Goal: Information Seeking & Learning: Check status

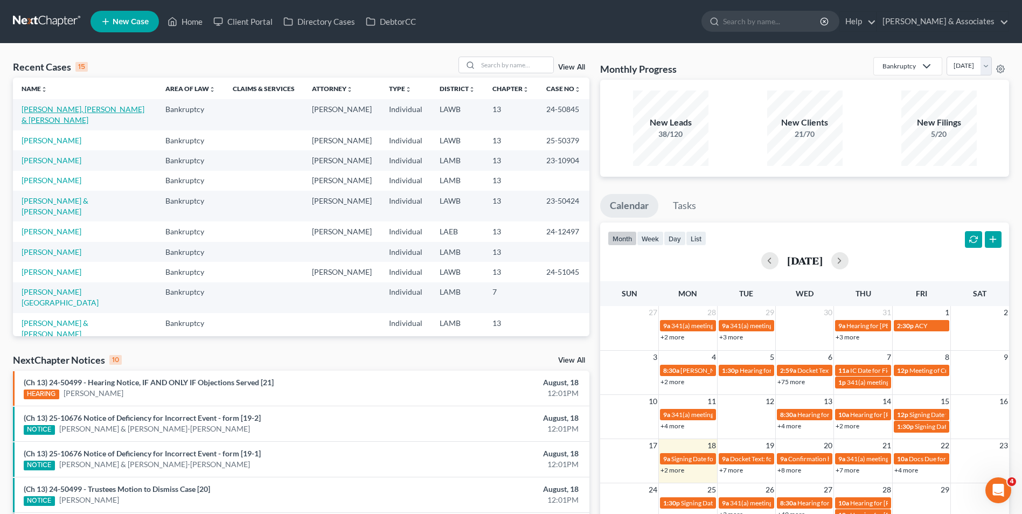
click at [84, 112] on link "[PERSON_NAME], [PERSON_NAME] & [PERSON_NAME]" at bounding box center [83, 115] width 123 height 20
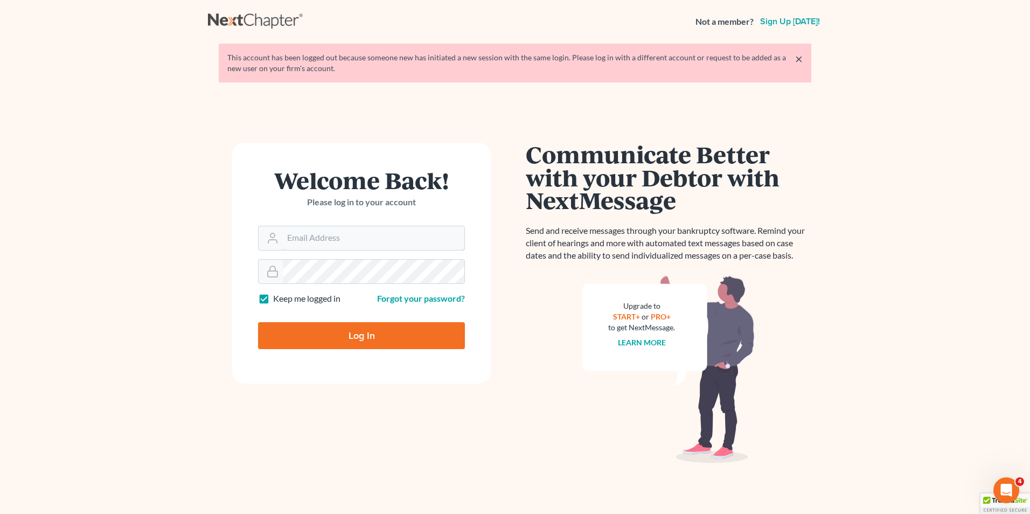
type input "lmh@dimentfirm.com"
click at [351, 339] on input "Log In" at bounding box center [361, 335] width 207 height 27
type input "Thinking..."
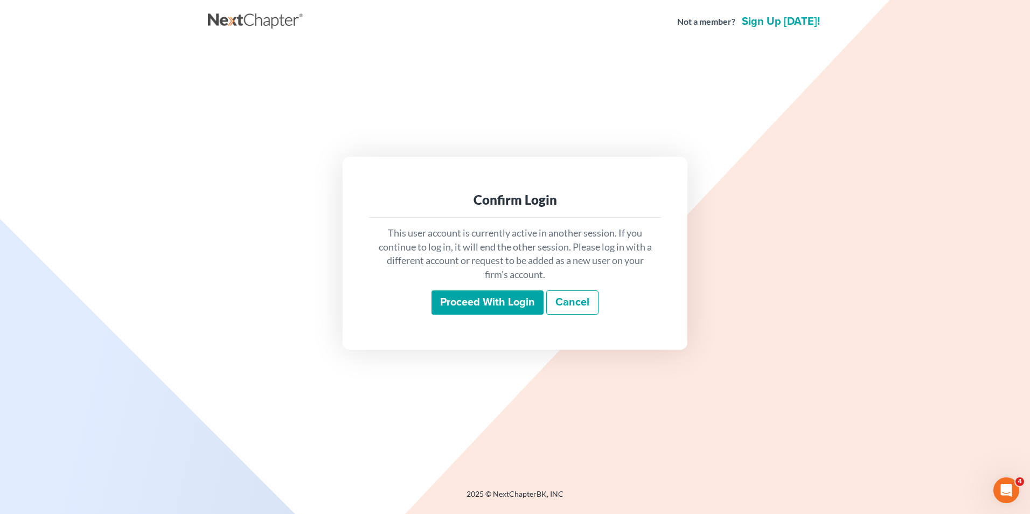
click at [477, 303] on input "Proceed with login" at bounding box center [487, 302] width 112 height 25
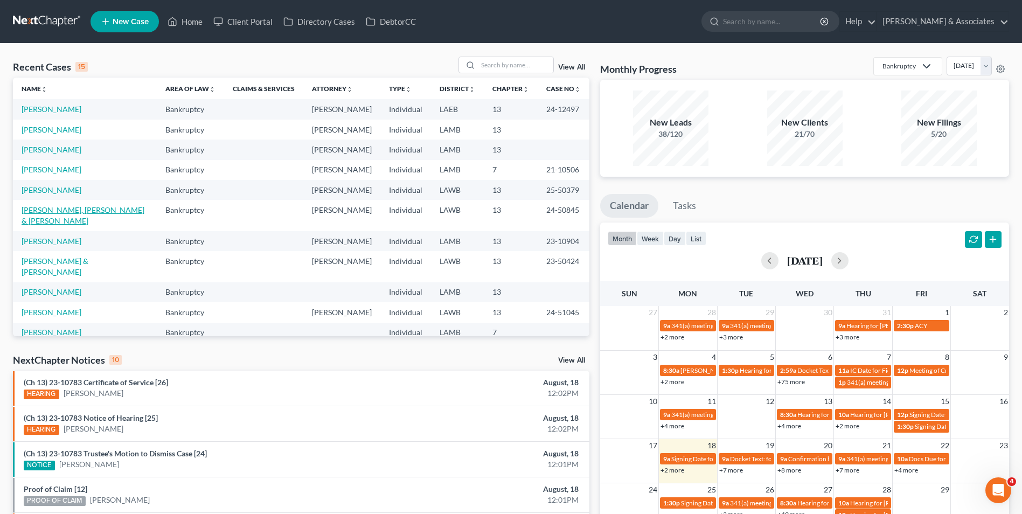
click at [60, 218] on link "[PERSON_NAME], [PERSON_NAME] & [PERSON_NAME]" at bounding box center [83, 215] width 123 height 20
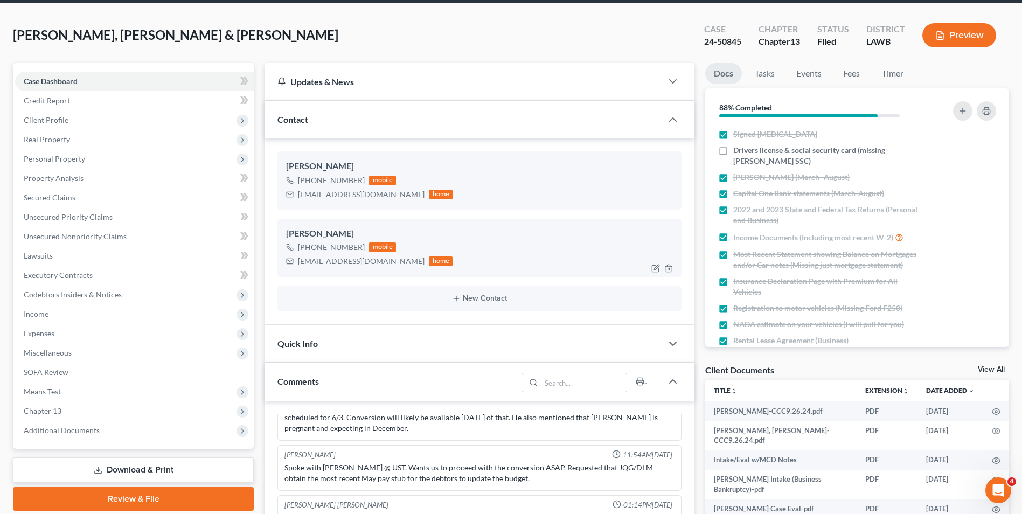
scroll to position [21, 0]
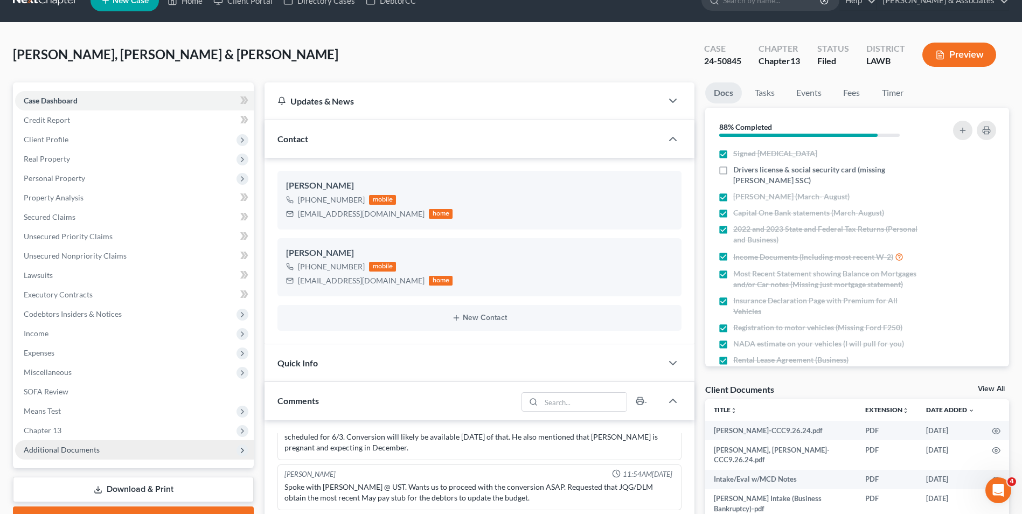
click at [105, 455] on span "Additional Documents" at bounding box center [134, 449] width 239 height 19
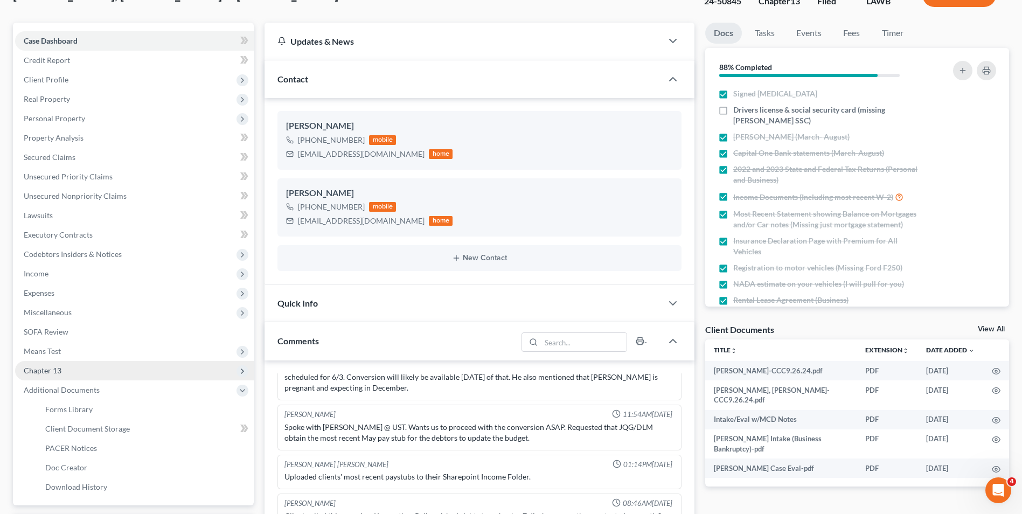
scroll to position [129, 0]
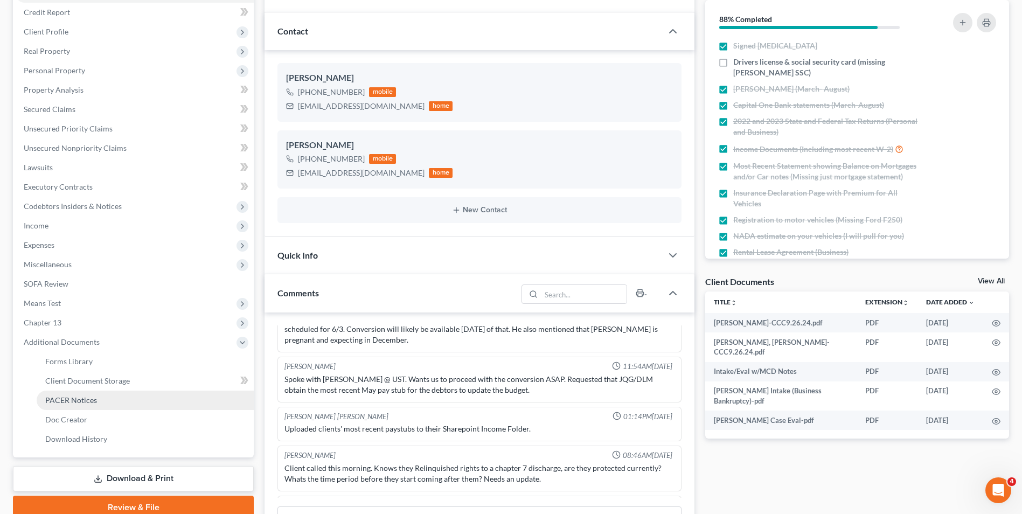
click at [115, 400] on link "PACER Notices" at bounding box center [145, 400] width 217 height 19
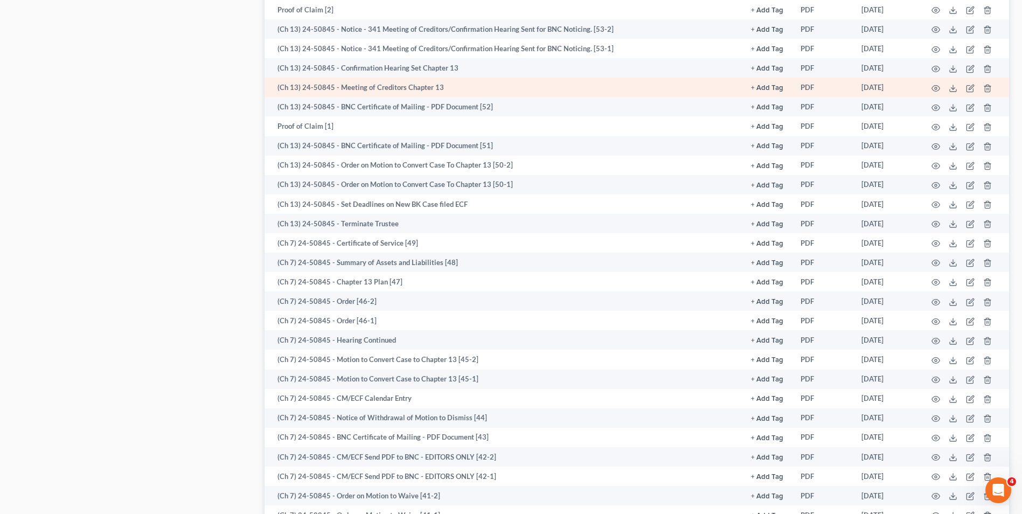
scroll to position [700, 0]
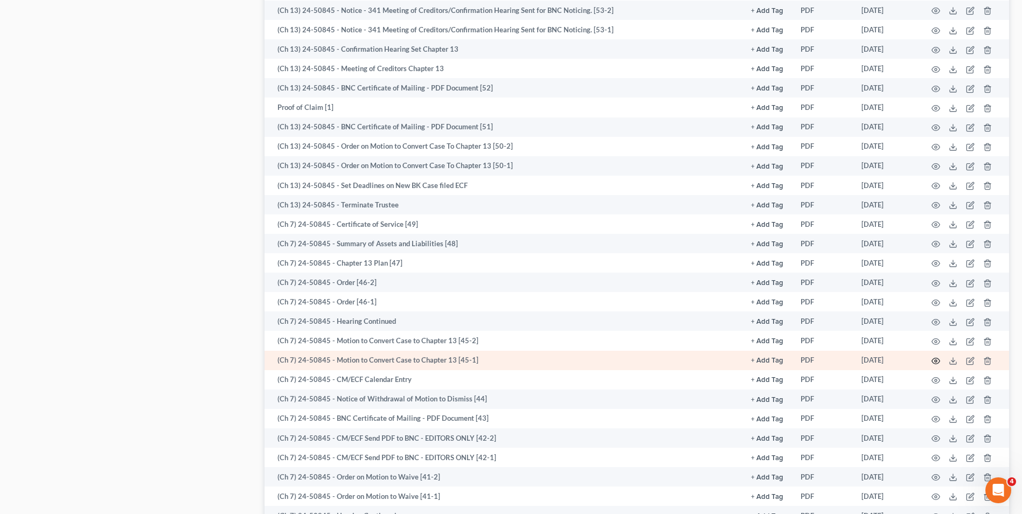
click at [936, 359] on icon "button" at bounding box center [935, 361] width 9 height 9
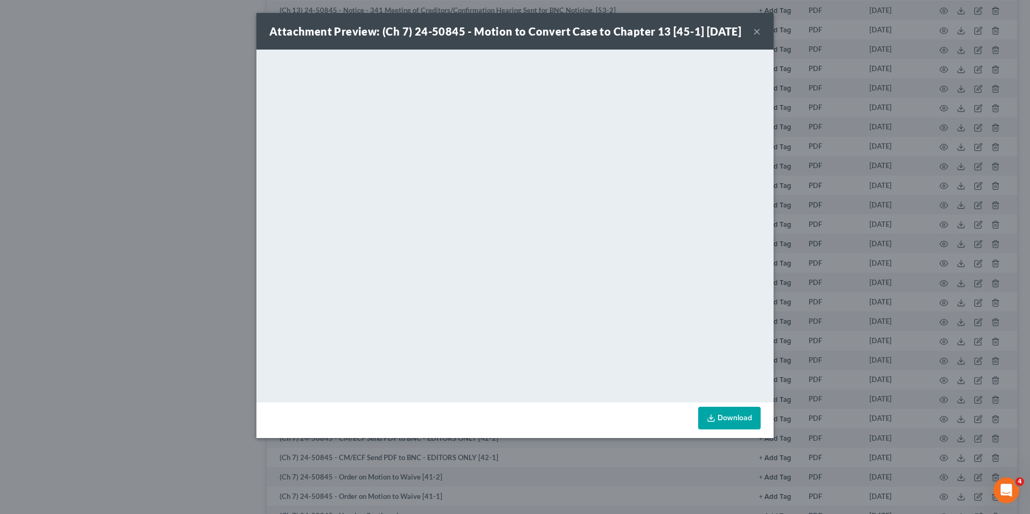
click at [755, 38] on button "×" at bounding box center [757, 31] width 8 height 13
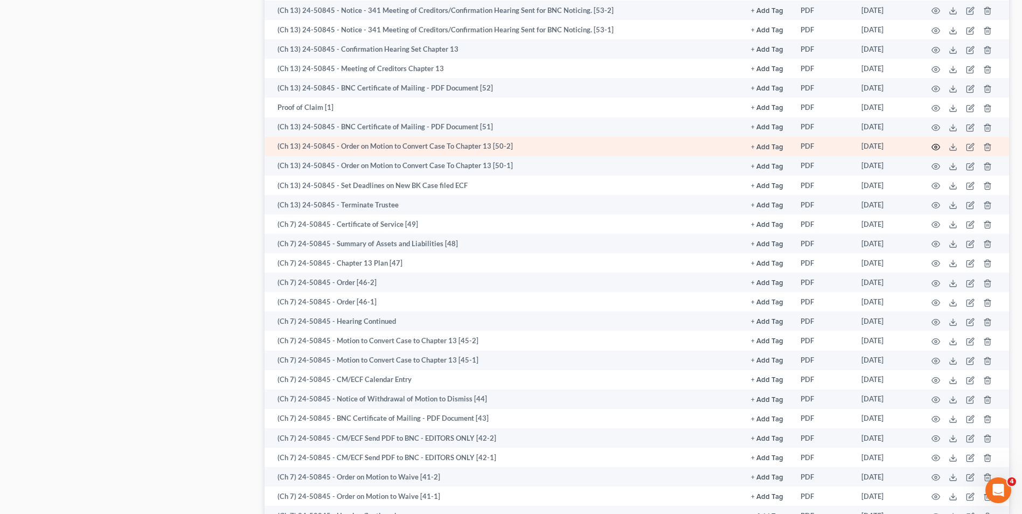
click at [936, 149] on icon "button" at bounding box center [935, 147] width 9 height 9
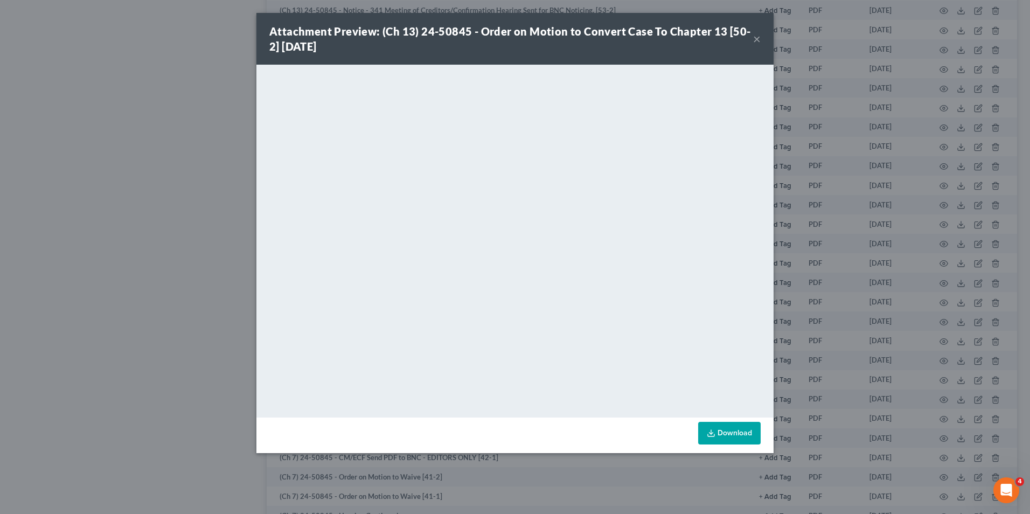
click at [755, 34] on button "×" at bounding box center [757, 38] width 8 height 13
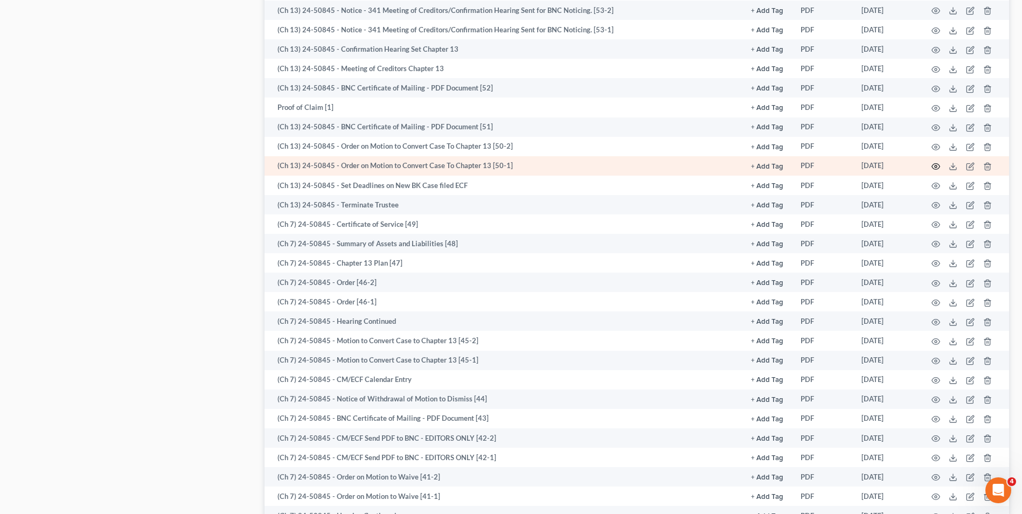
click at [937, 163] on icon "button" at bounding box center [935, 166] width 9 height 9
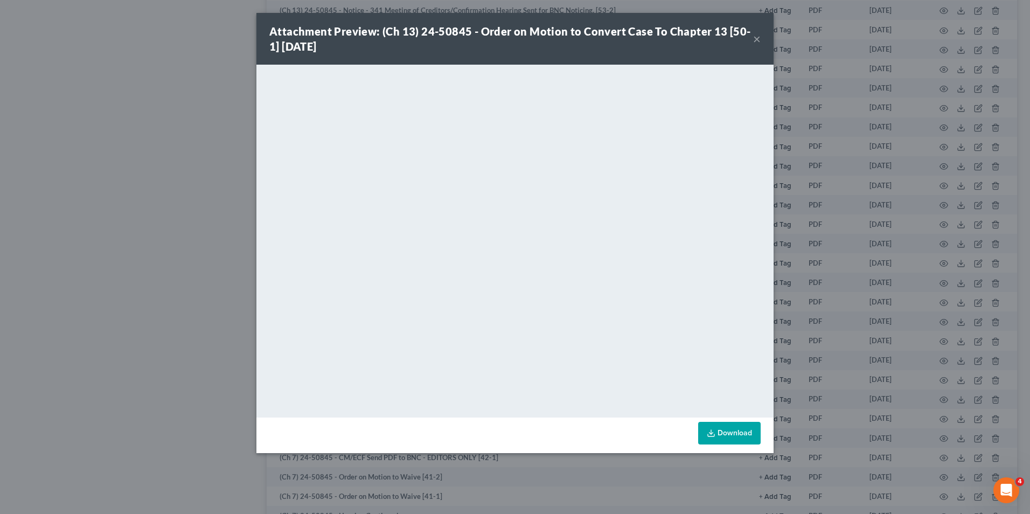
click at [755, 41] on button "×" at bounding box center [757, 38] width 8 height 13
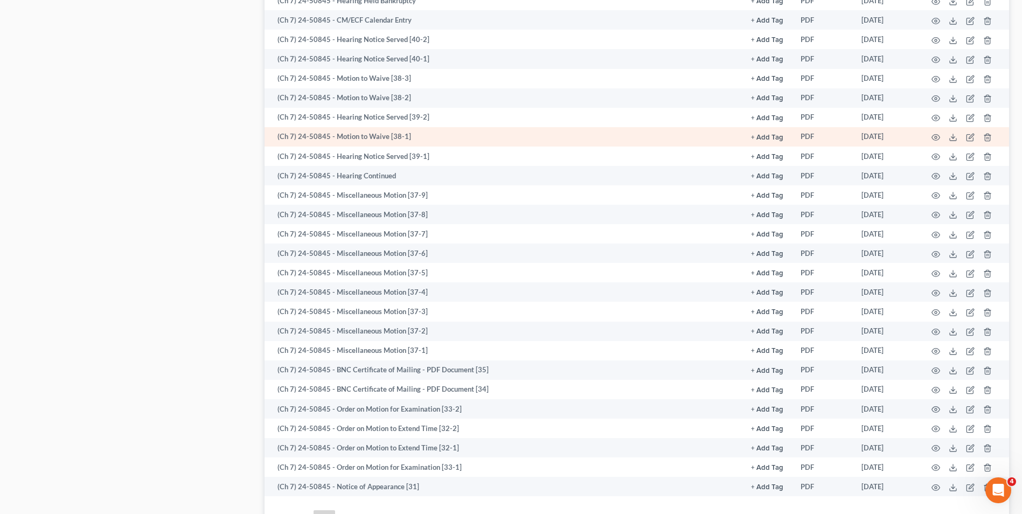
scroll to position [1338, 0]
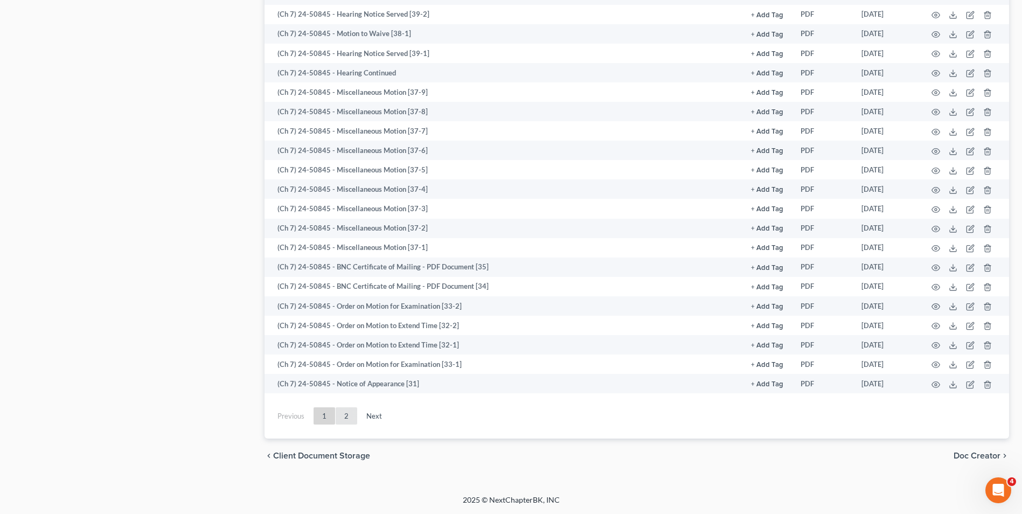
click at [349, 416] on link "2" at bounding box center [347, 415] width 22 height 17
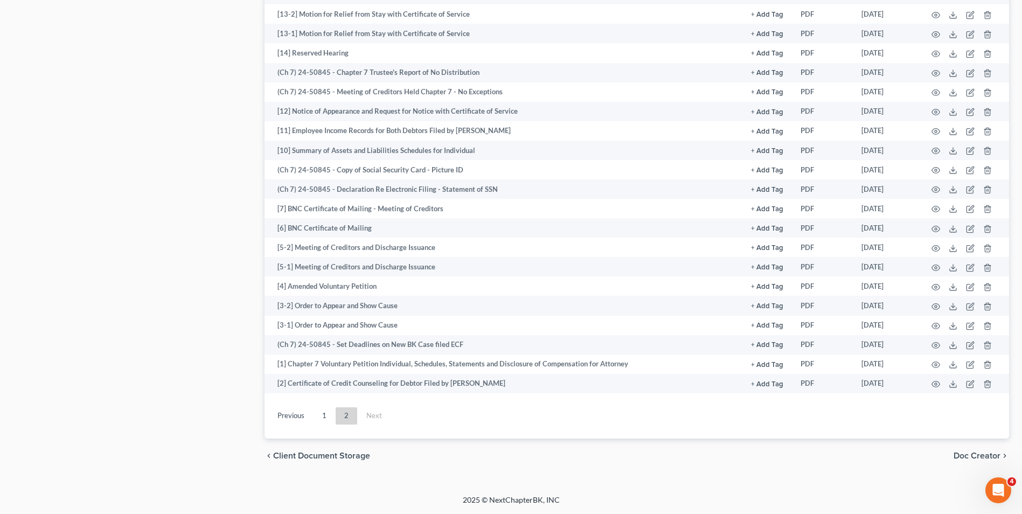
scroll to position [988, 0]
click at [343, 420] on link "2" at bounding box center [347, 415] width 22 height 17
click at [351, 420] on link "2" at bounding box center [347, 415] width 22 height 17
click at [321, 416] on link "1" at bounding box center [325, 415] width 22 height 17
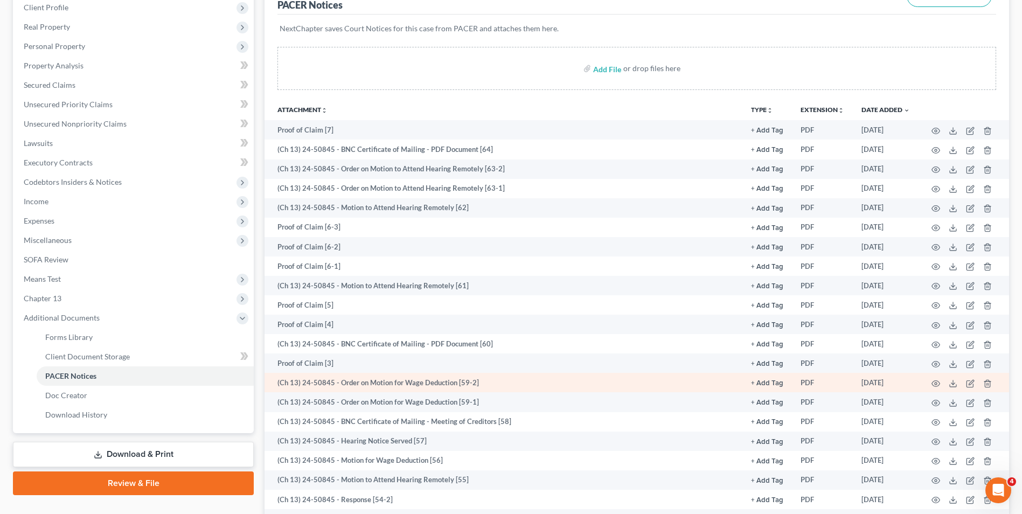
scroll to position [152, 0]
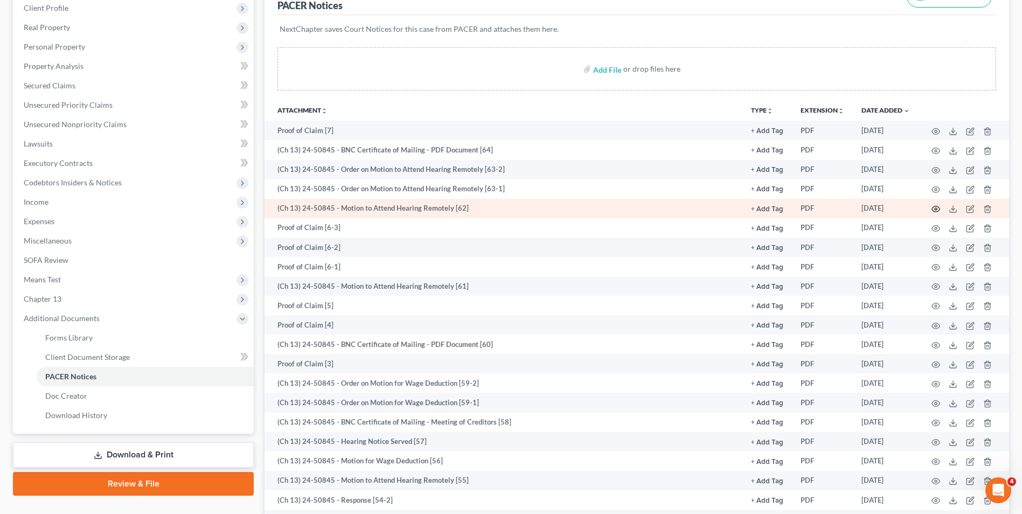
click at [936, 210] on circle "button" at bounding box center [936, 209] width 2 height 2
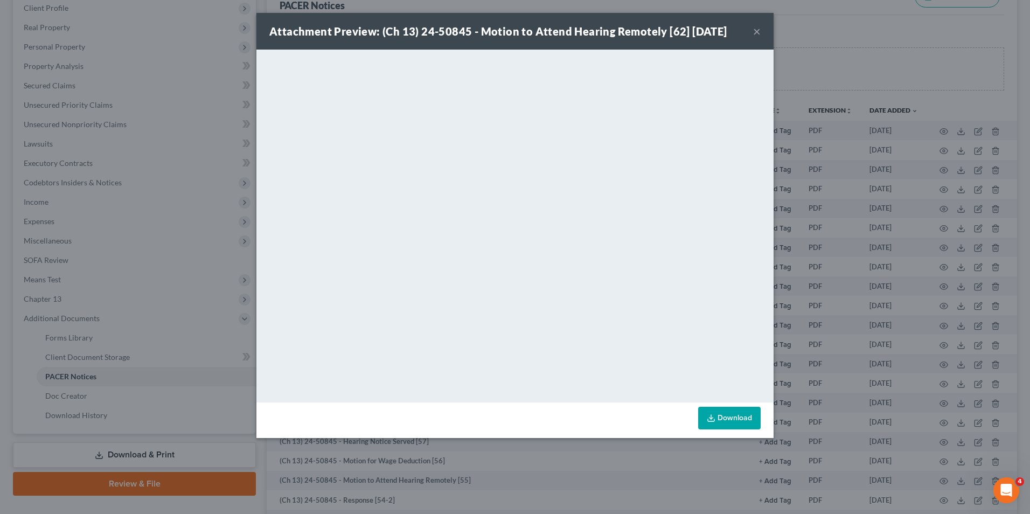
click at [758, 27] on button "×" at bounding box center [757, 31] width 8 height 13
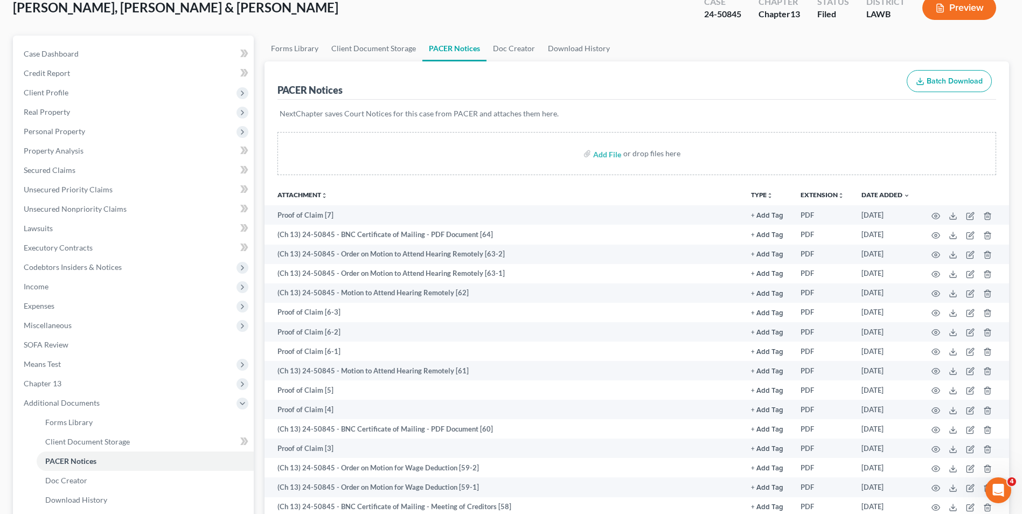
scroll to position [0, 0]
